Goal: Information Seeking & Learning: Compare options

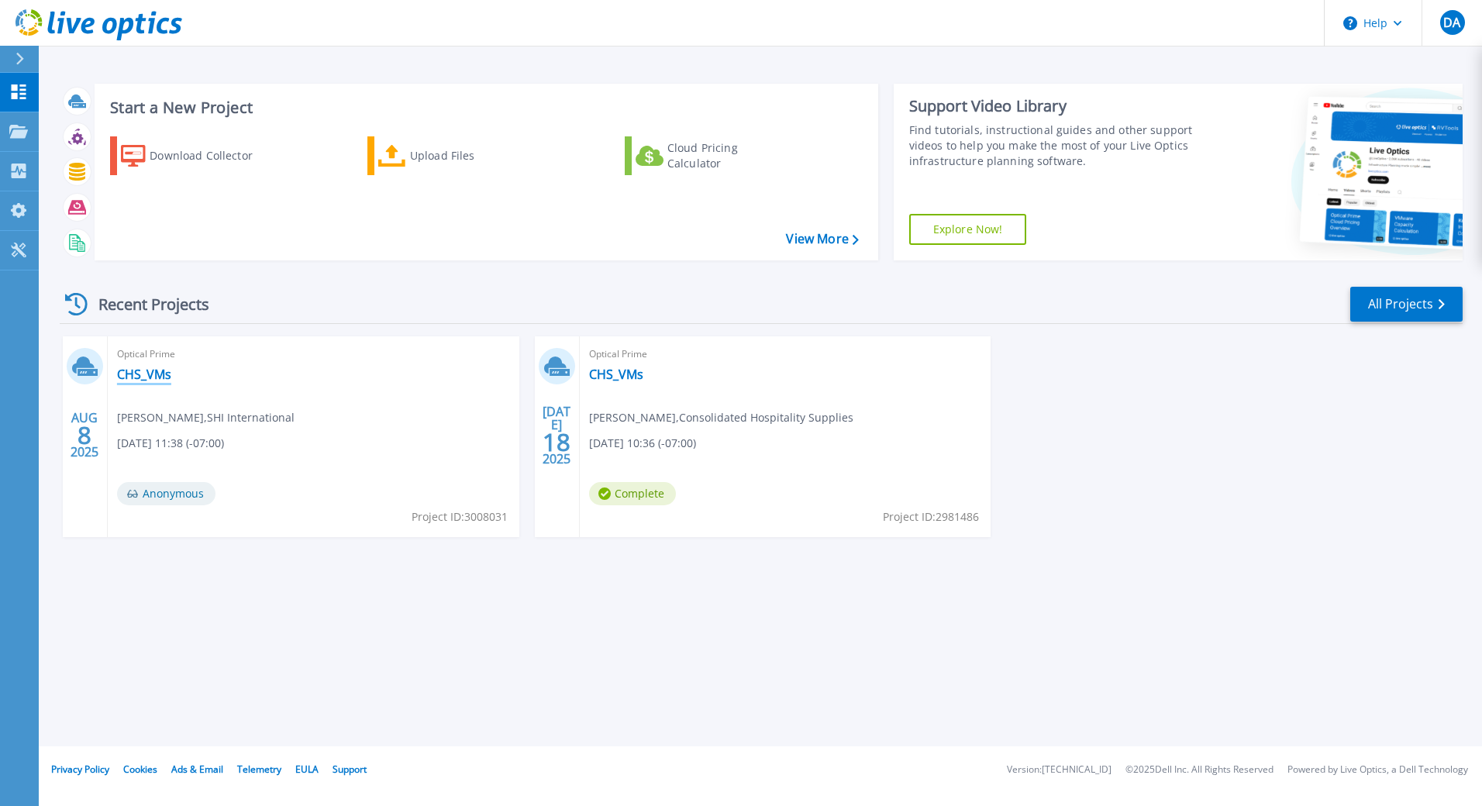
click at [147, 376] on link "CHS_VMs" at bounding box center [144, 375] width 54 height 16
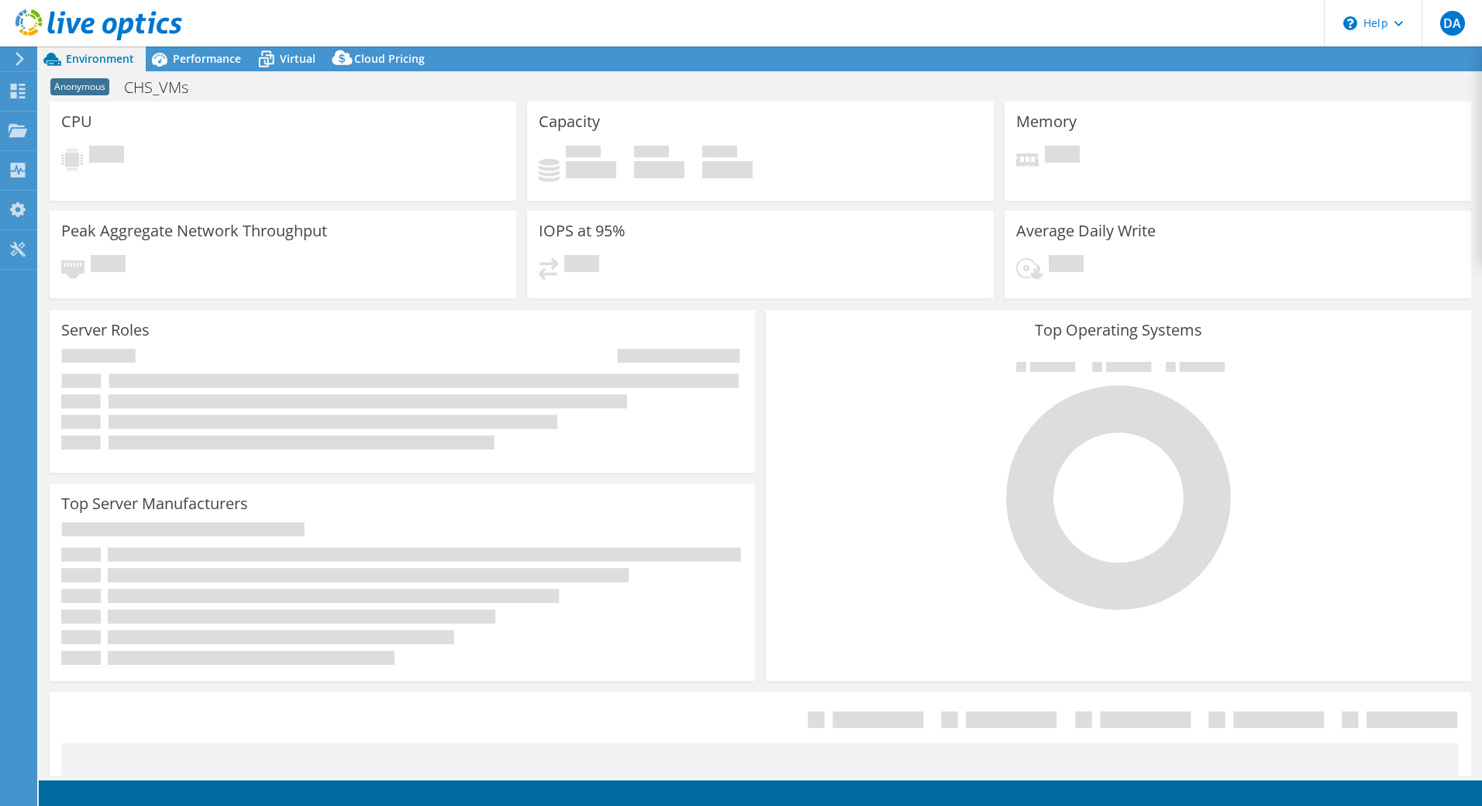
select select "USD"
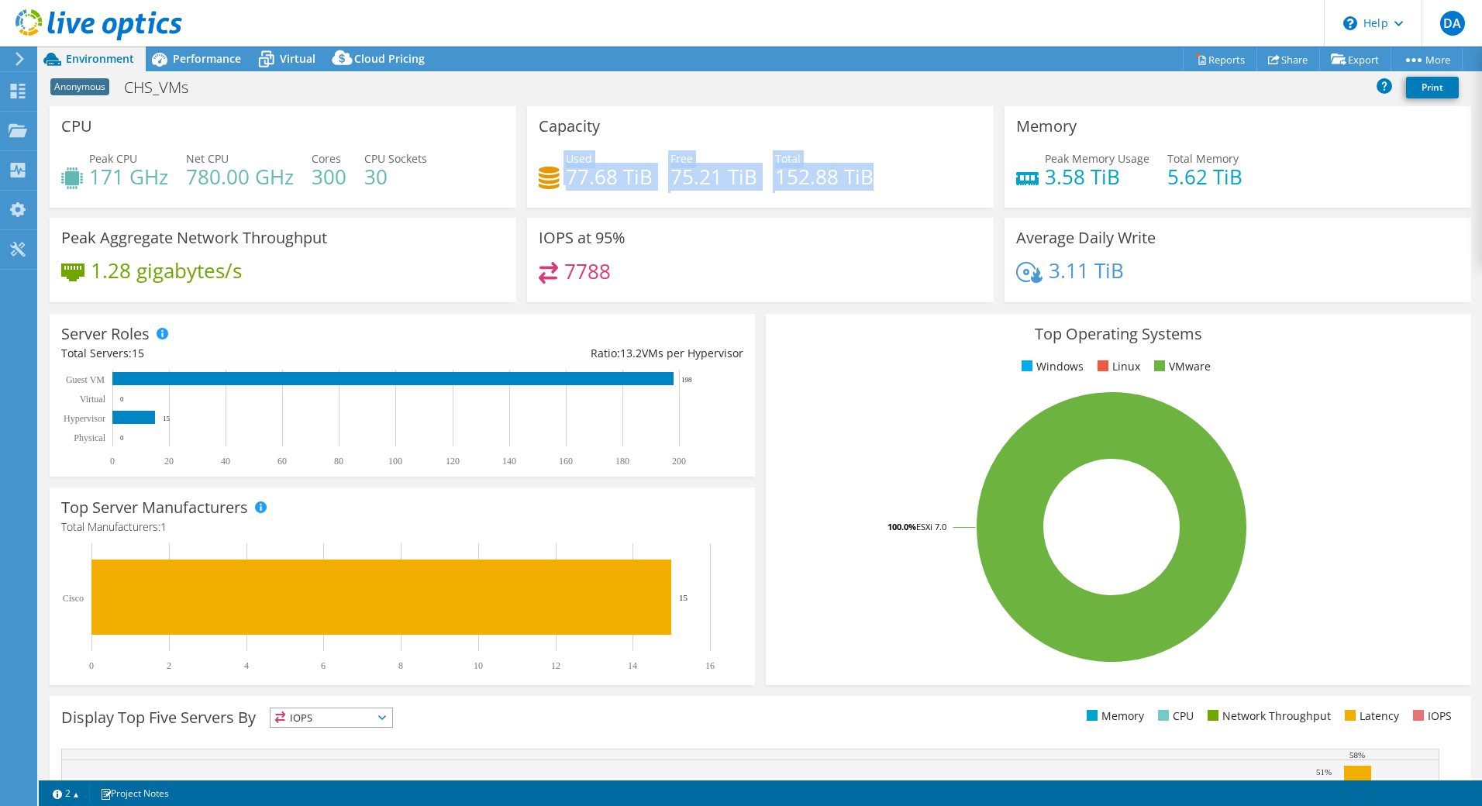
drag, startPoint x: 556, startPoint y: 157, endPoint x: 895, endPoint y: 176, distance: 340.1
click at [895, 176] on div "Used 77.68 TiB Free 75.21 TiB Total 152.88 TiB" at bounding box center [760, 175] width 443 height 50
click at [892, 164] on div "Used 77.68 TiB Free 75.21 TiB Total 152.88 TiB" at bounding box center [760, 175] width 443 height 50
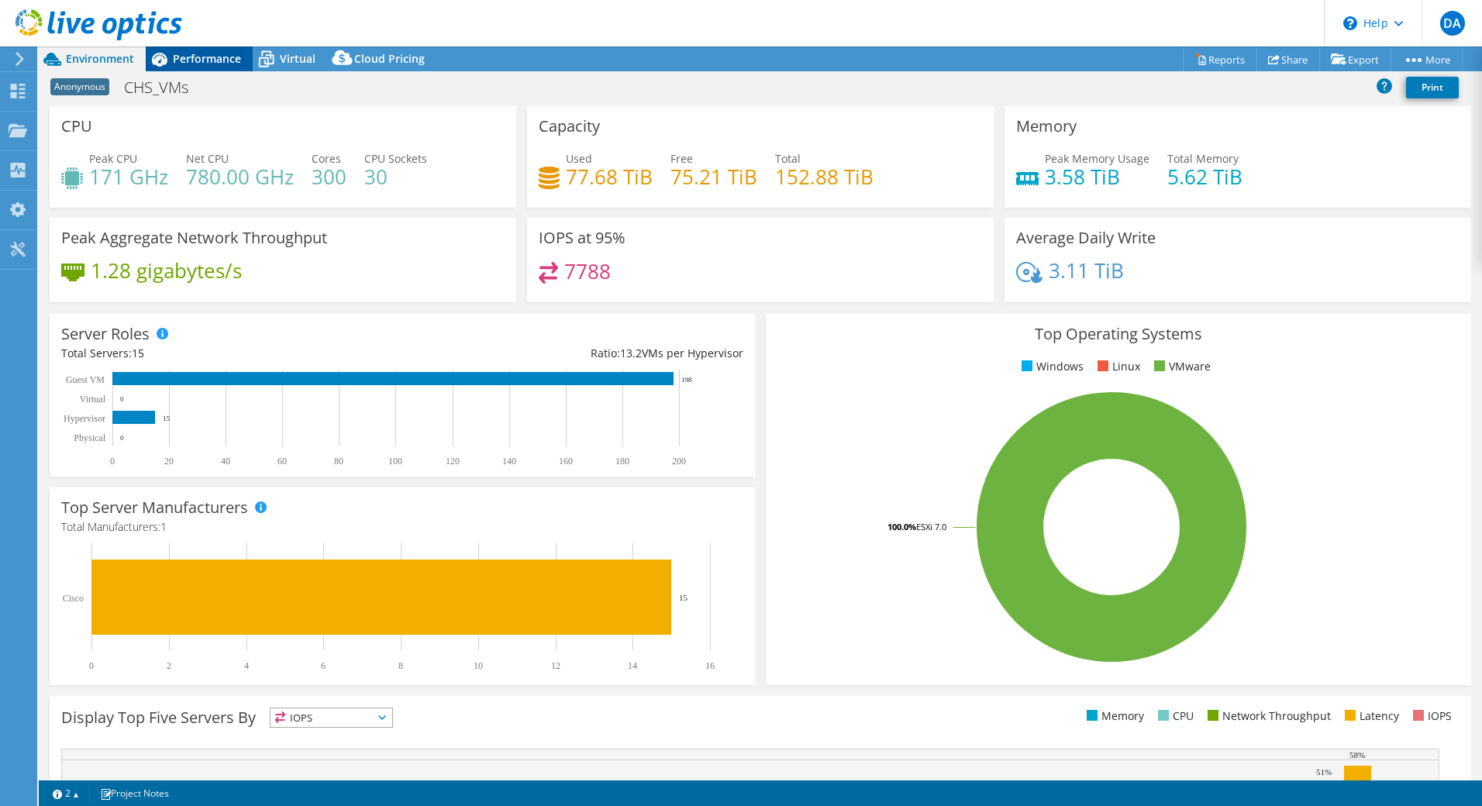
click at [217, 50] on div "Performance" at bounding box center [199, 59] width 107 height 25
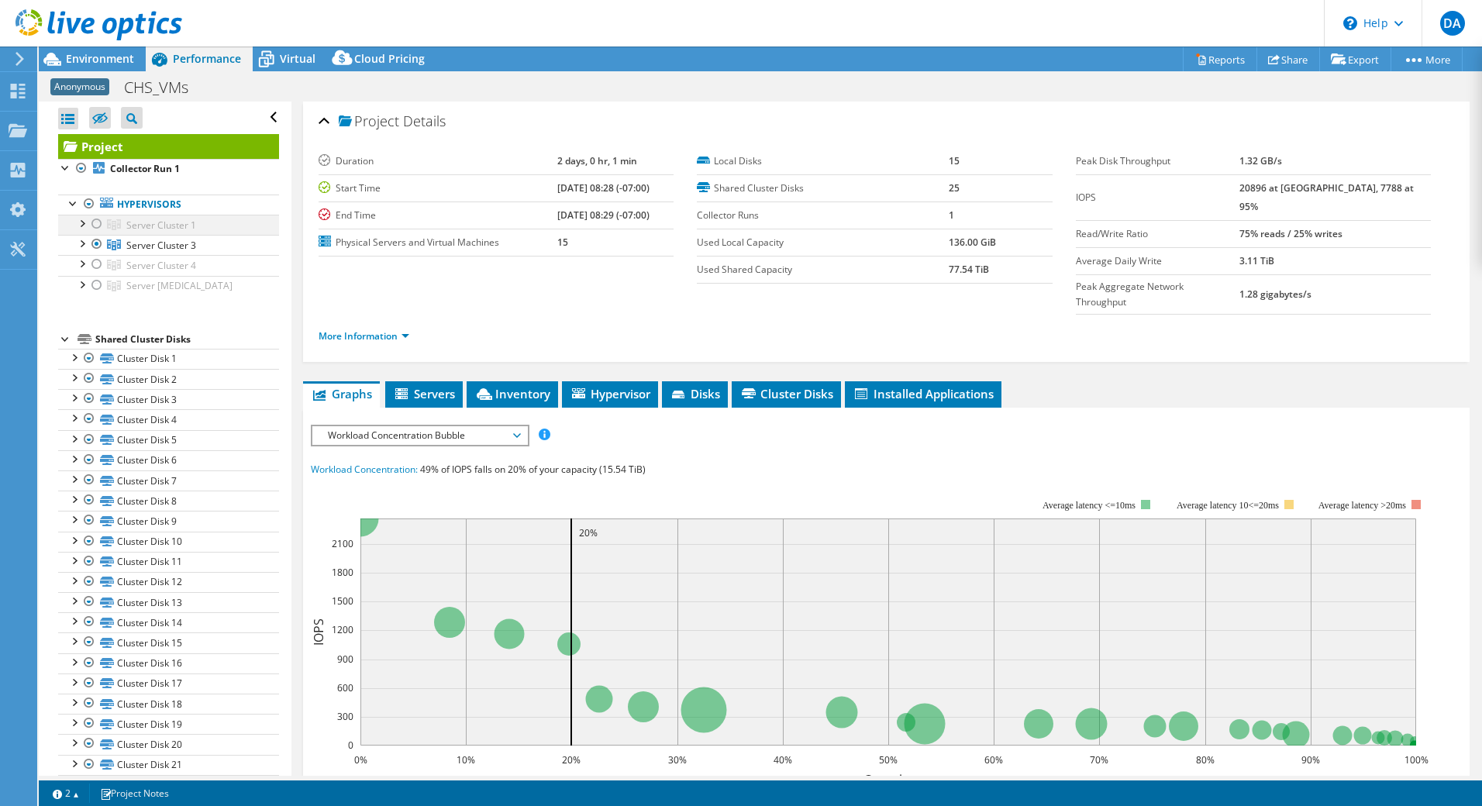
click at [96, 219] on div at bounding box center [97, 224] width 16 height 19
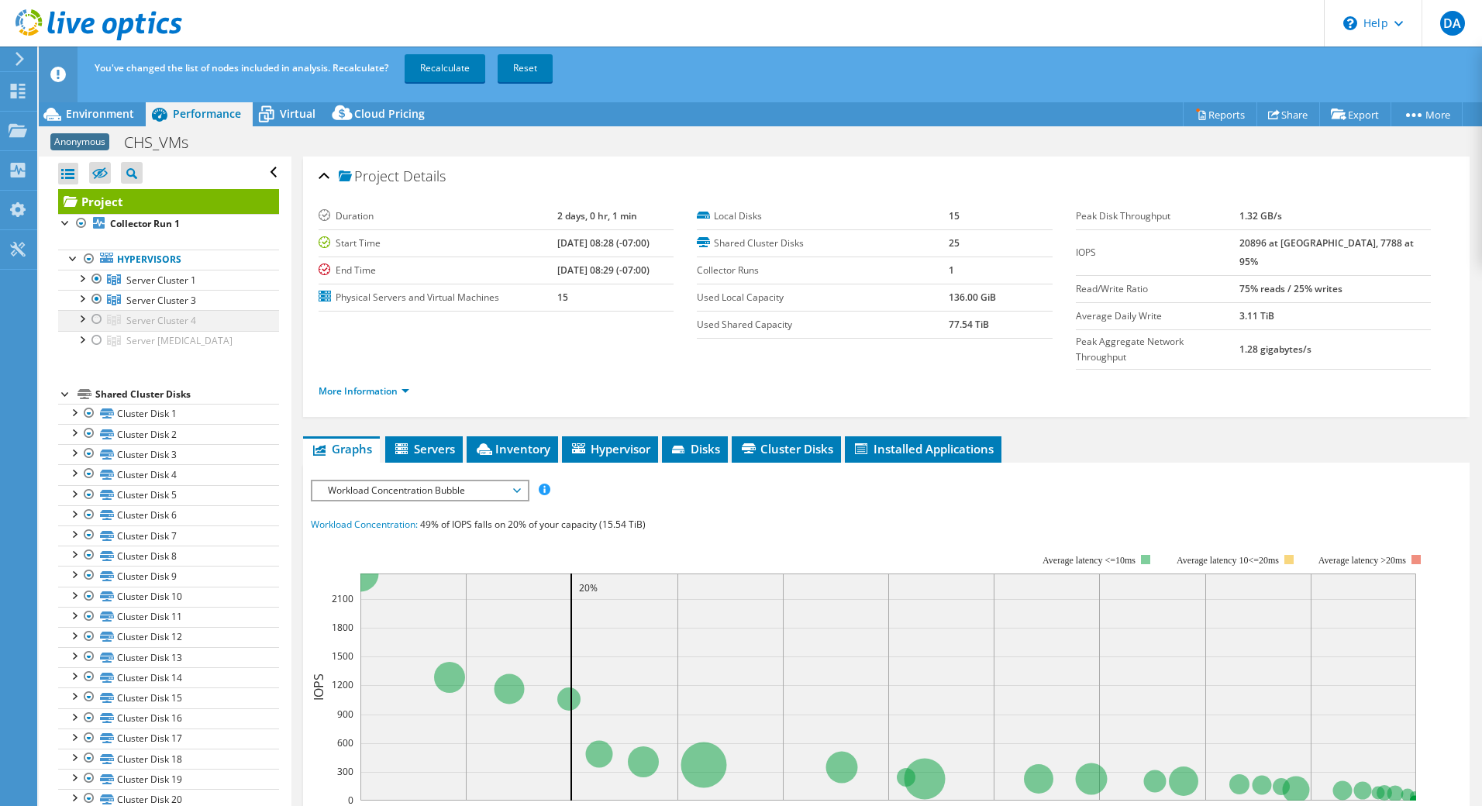
click at [95, 313] on div at bounding box center [97, 319] width 16 height 19
click at [99, 344] on div at bounding box center [97, 340] width 16 height 19
click at [370, 120] on span "Cloud Pricing" at bounding box center [389, 113] width 71 height 15
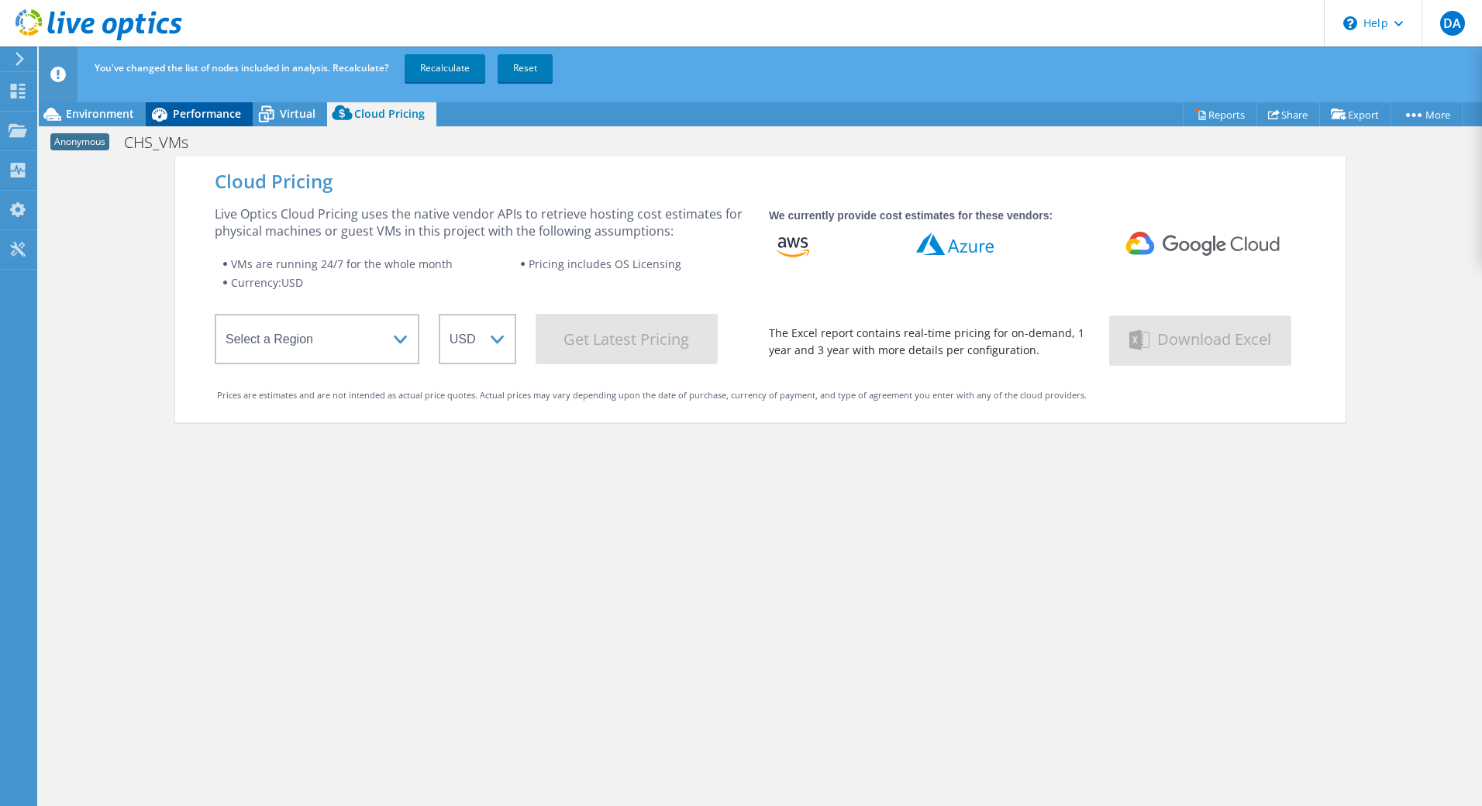
click at [215, 119] on span "Performance" at bounding box center [207, 113] width 68 height 15
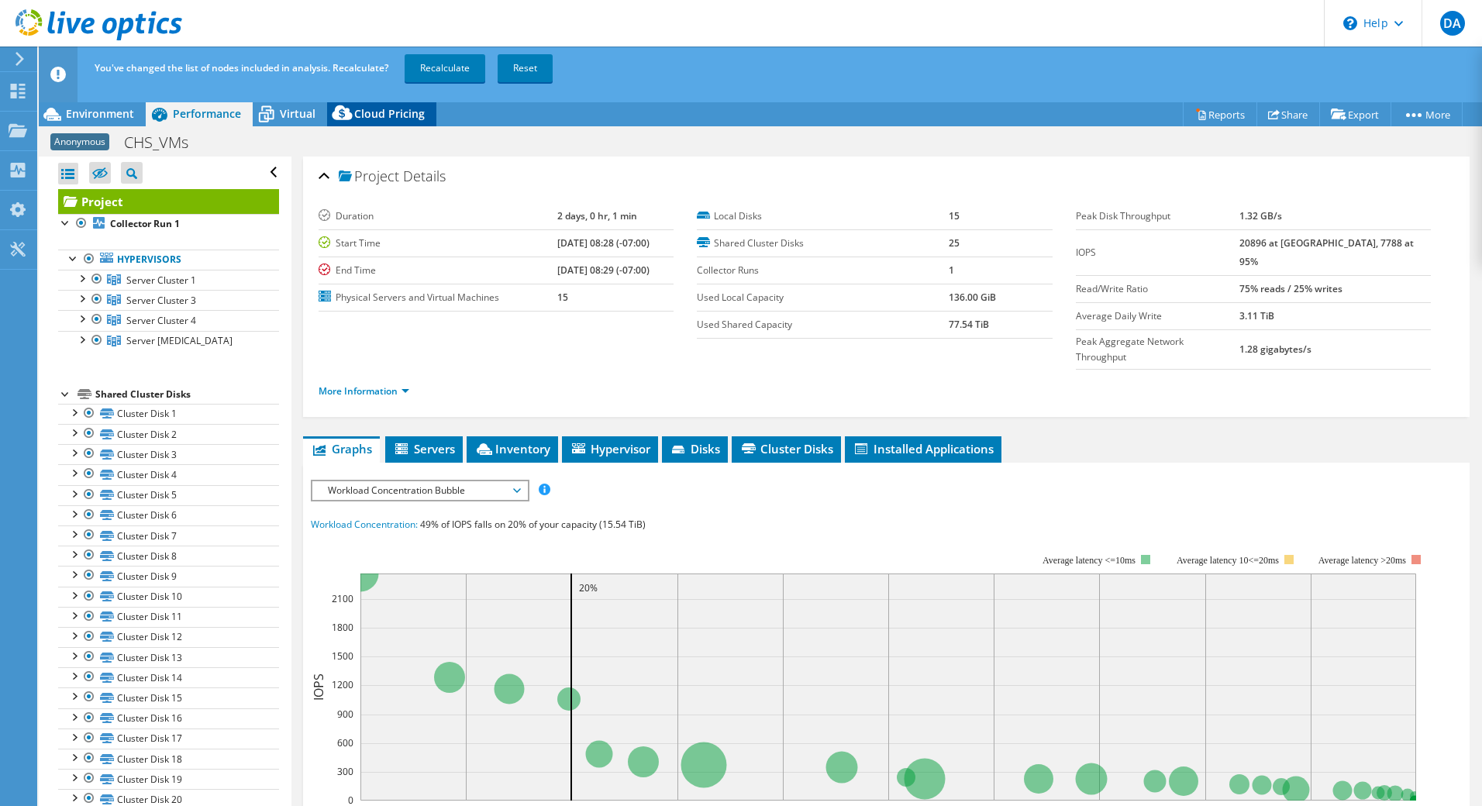
click at [334, 119] on icon at bounding box center [342, 112] width 20 height 15
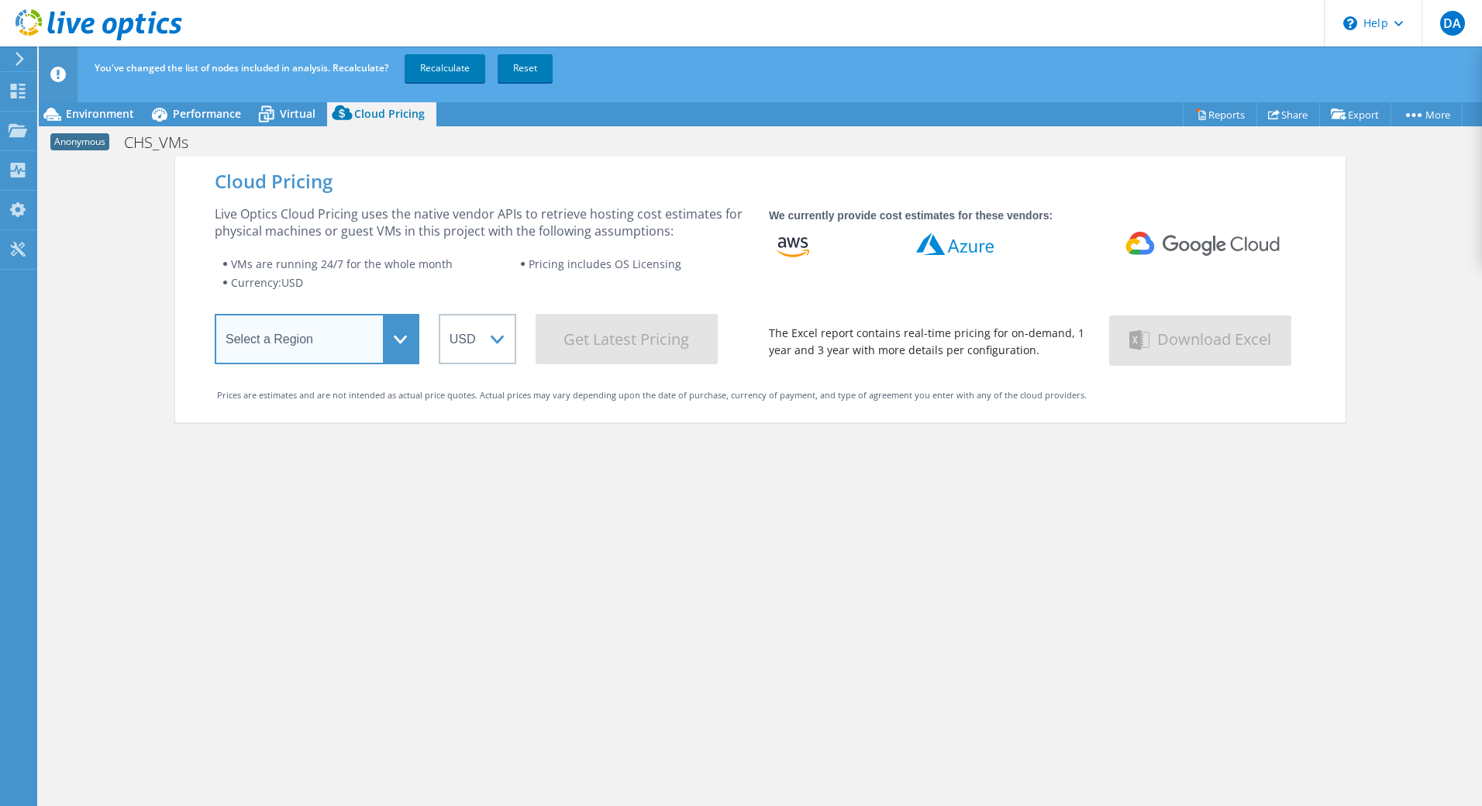
click at [347, 329] on select "Select a Region [GEOGRAPHIC_DATA] ([GEOGRAPHIC_DATA]) [GEOGRAPHIC_DATA] ([GEOGR…" at bounding box center [317, 339] width 205 height 50
select select "USEast"
click at [215, 317] on select "Select a Region [GEOGRAPHIC_DATA] ([GEOGRAPHIC_DATA]) [GEOGRAPHIC_DATA] ([GEOGR…" at bounding box center [317, 339] width 205 height 50
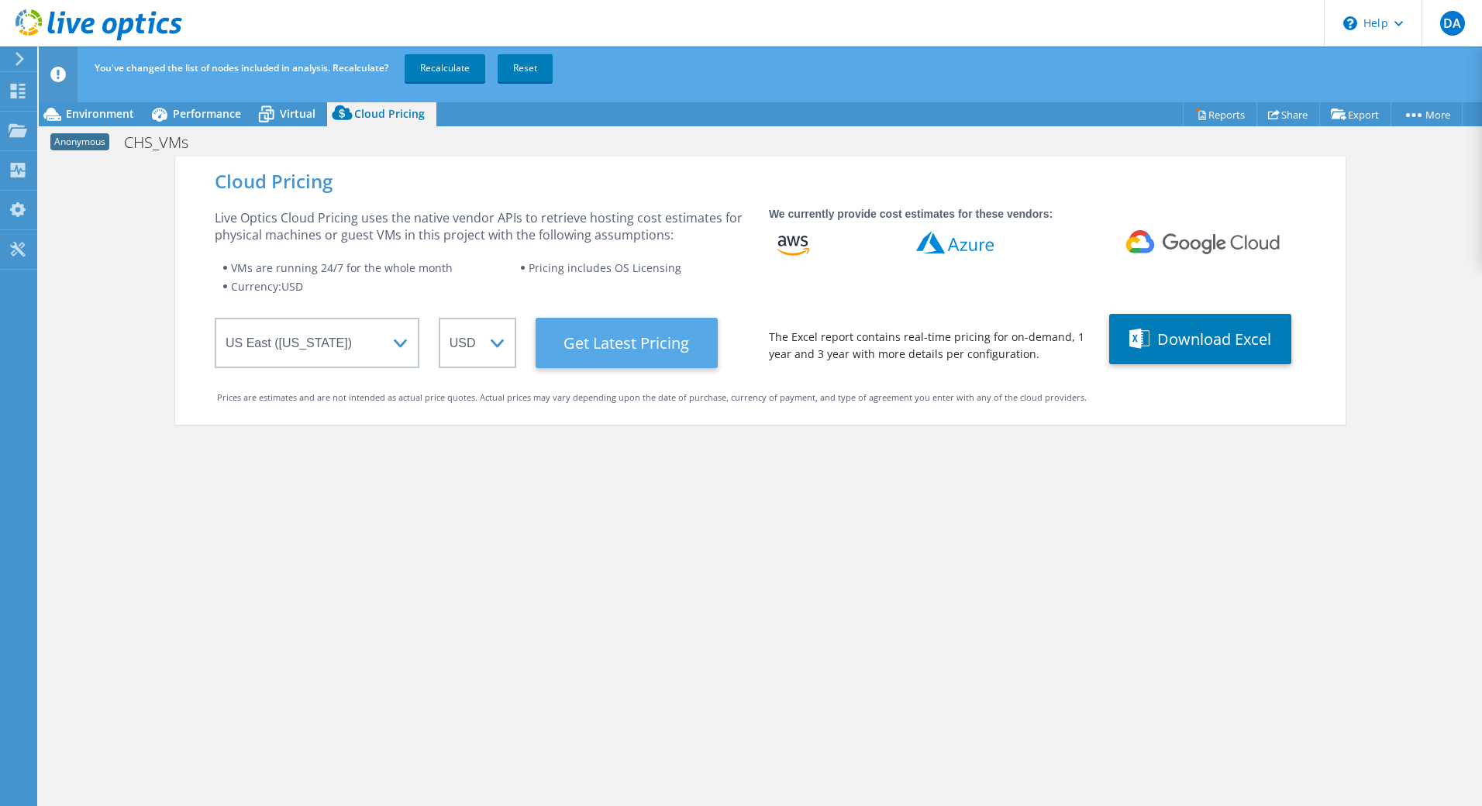
click at [657, 350] on Latest "Get Latest Pricing" at bounding box center [627, 343] width 182 height 50
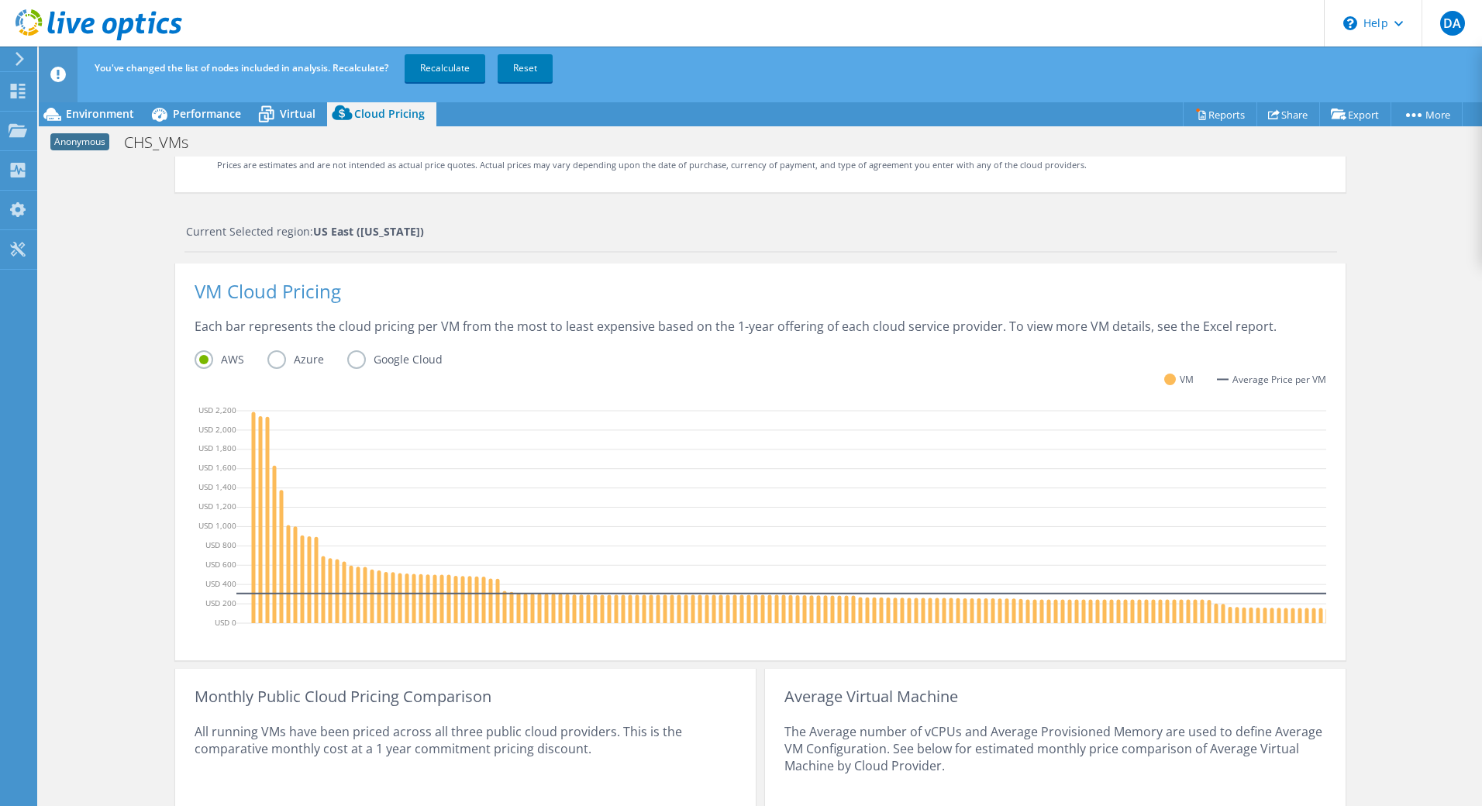
scroll to position [372, 0]
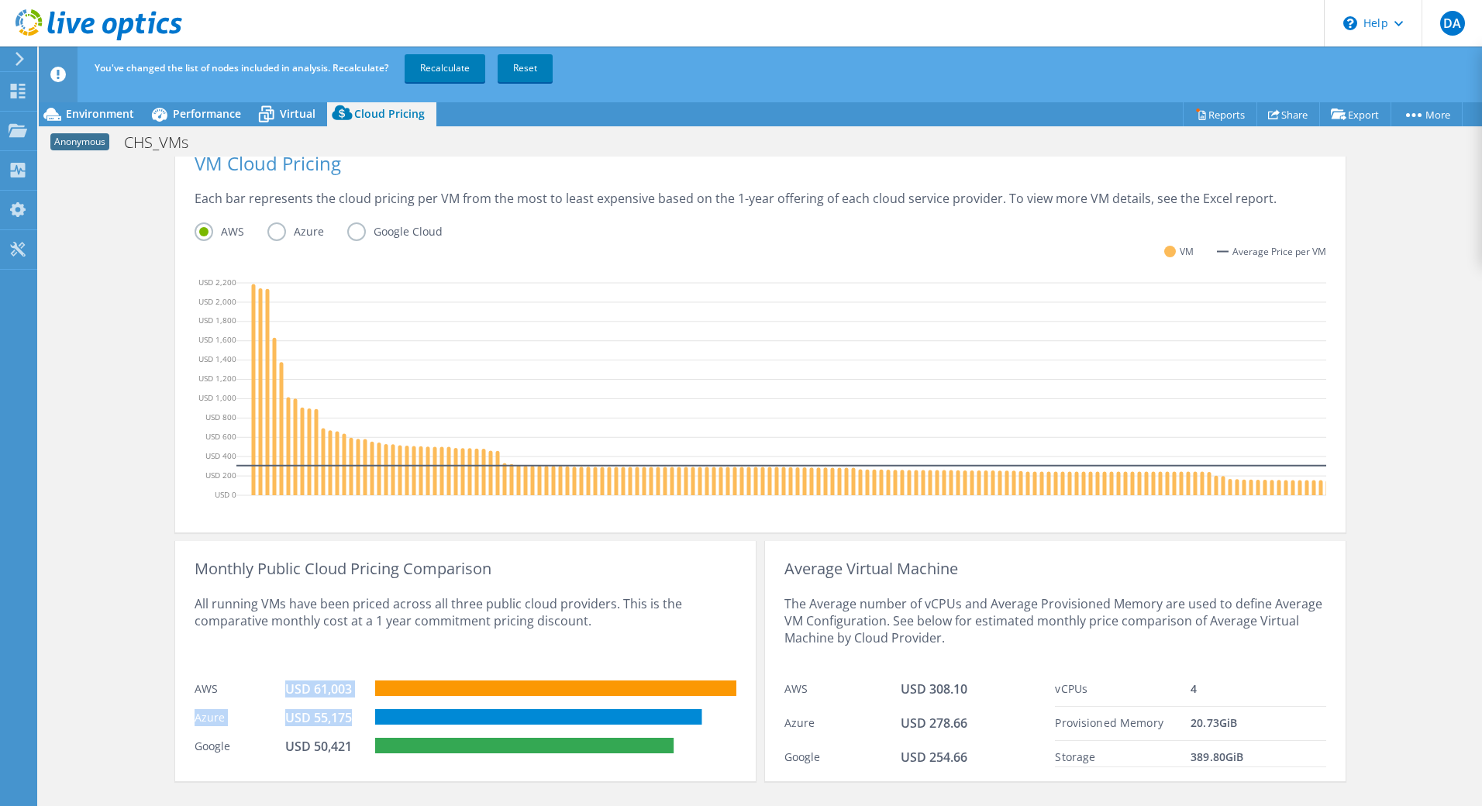
drag, startPoint x: 279, startPoint y: 690, endPoint x: 350, endPoint y: 717, distance: 75.6
click at [350, 715] on div "Monthly Public Cloud Pricing Comparison All running VMs have been priced across…" at bounding box center [465, 661] width 581 height 240
click at [1126, 665] on div "The Average number of vCPUs and Average Provisioned Memory are used to define A…" at bounding box center [1055, 625] width 542 height 95
